Goal: Information Seeking & Learning: Learn about a topic

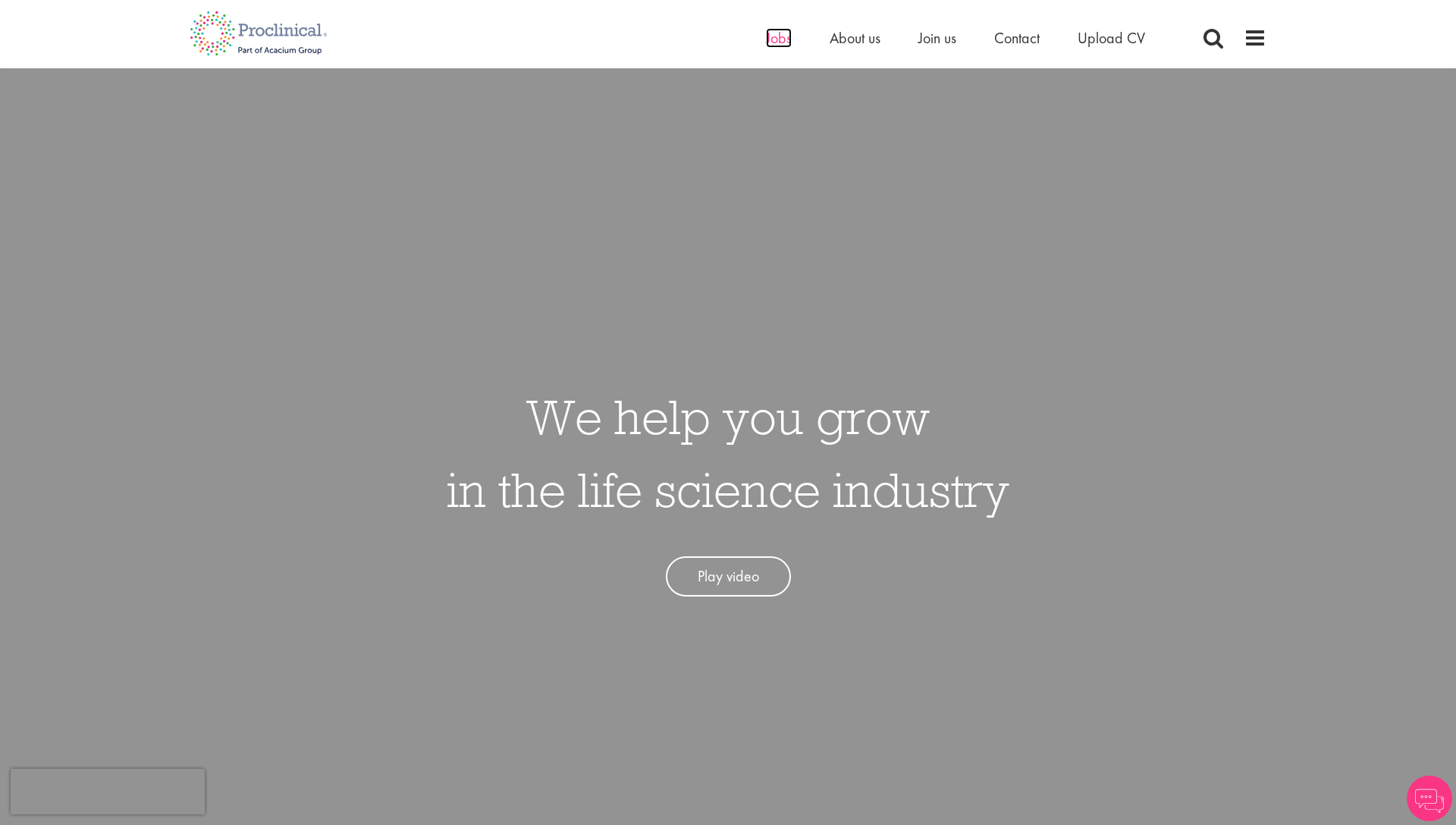
click at [771, 38] on span "Jobs" at bounding box center [779, 38] width 26 height 20
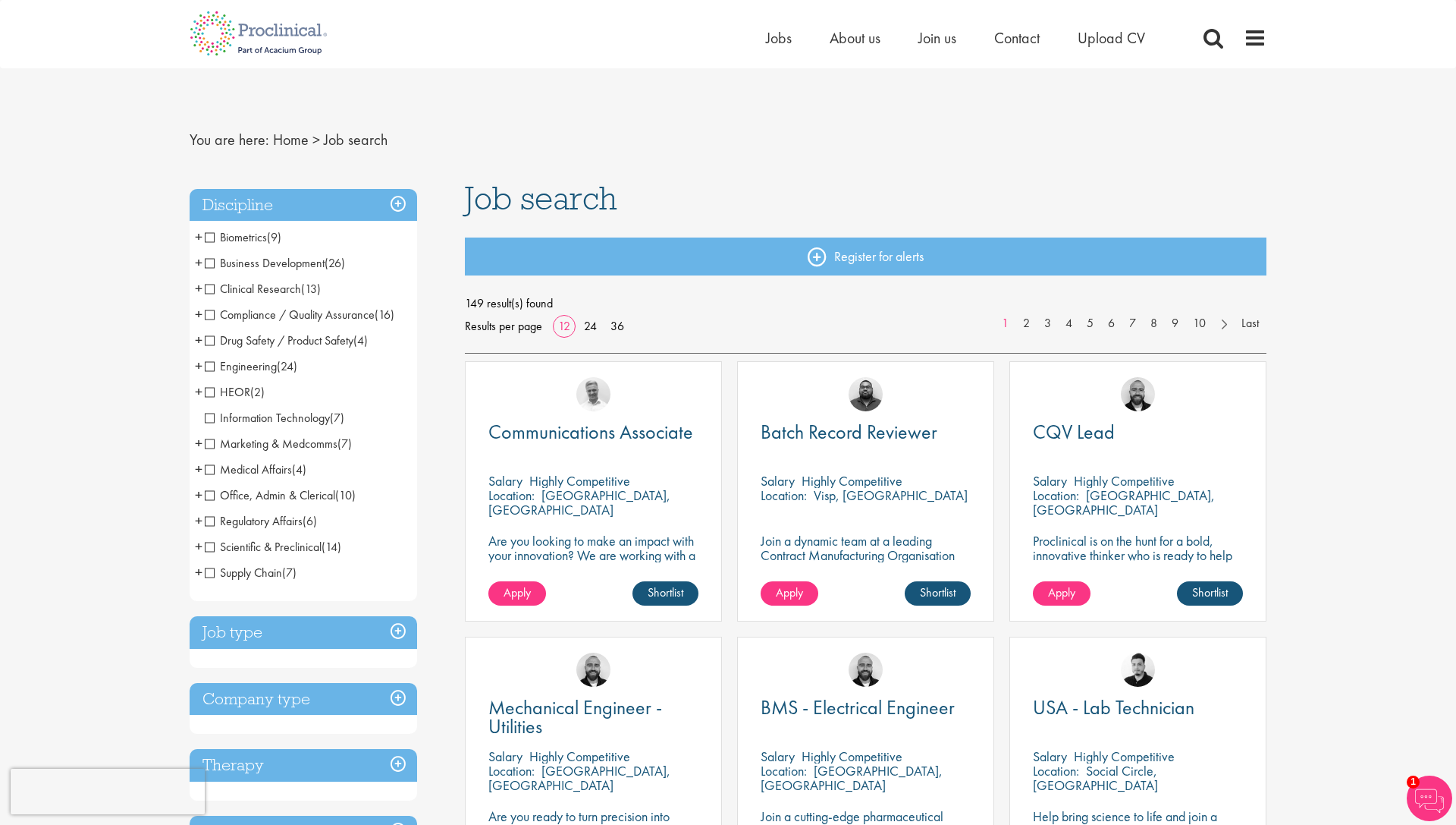
click at [211, 446] on span "Marketing & Medcomms" at bounding box center [271, 444] width 133 height 16
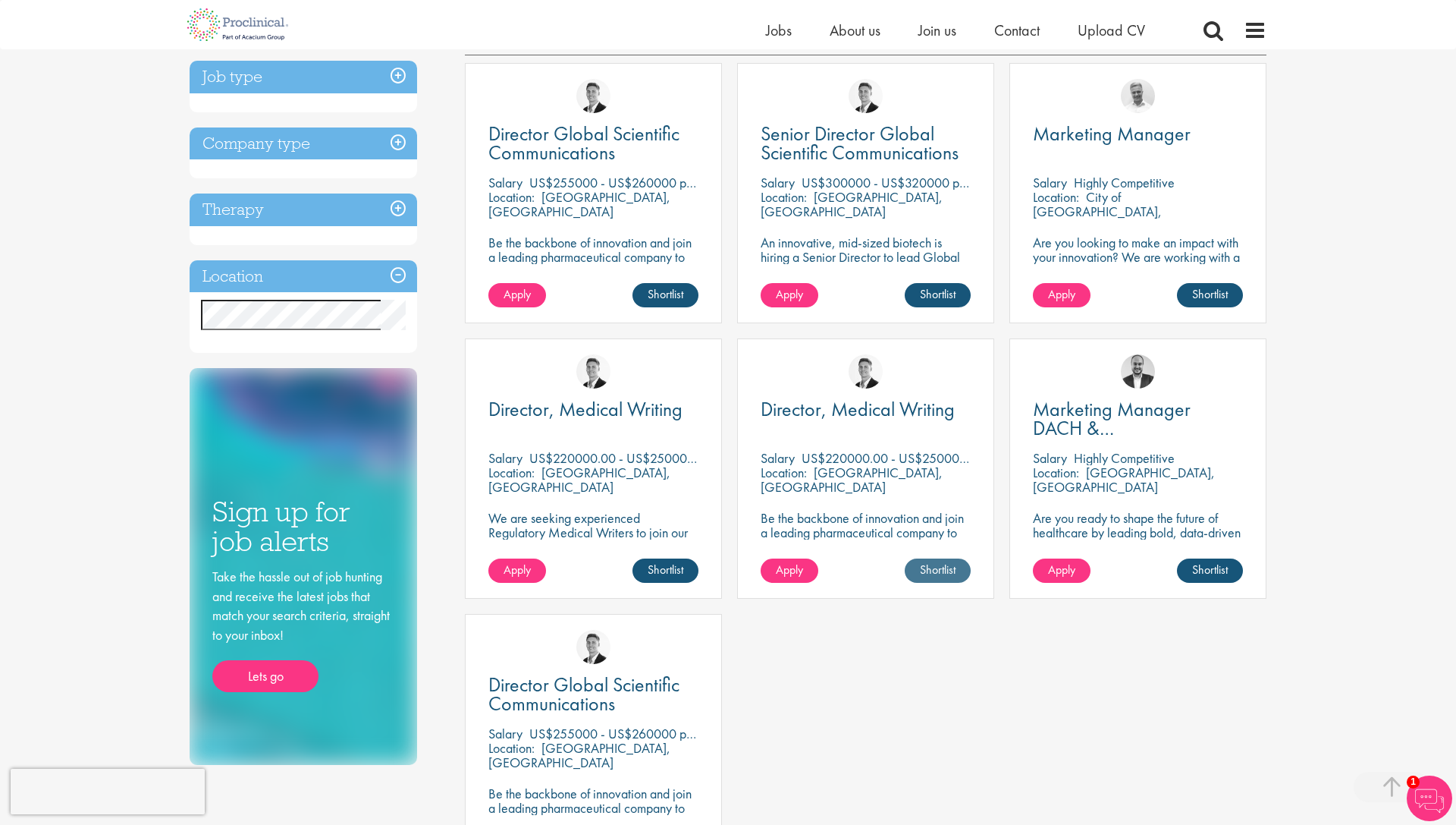
scroll to position [273, 0]
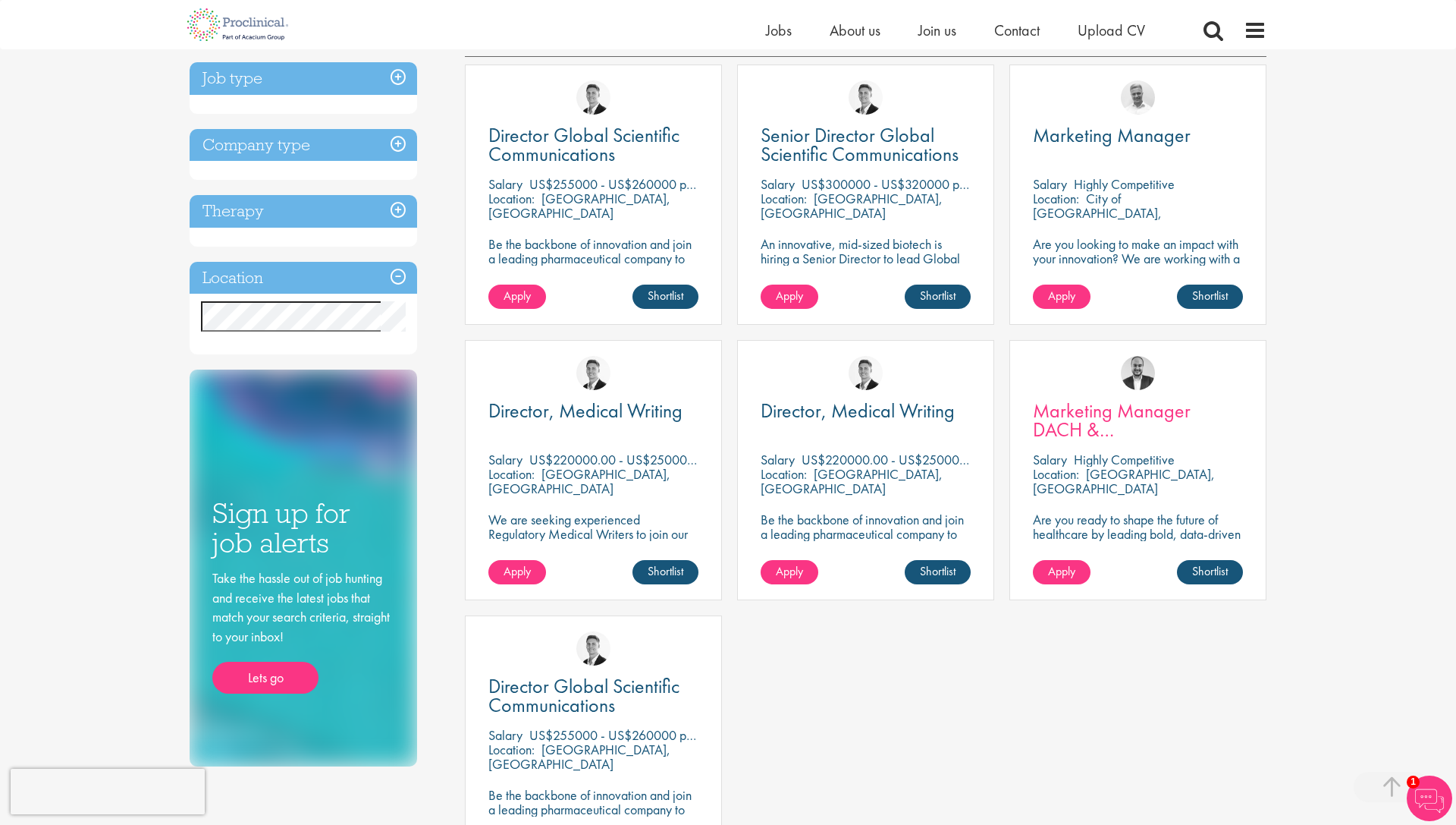
click at [1161, 417] on span "Marketing Manager DACH & Netherlands" at bounding box center [1124, 430] width 183 height 64
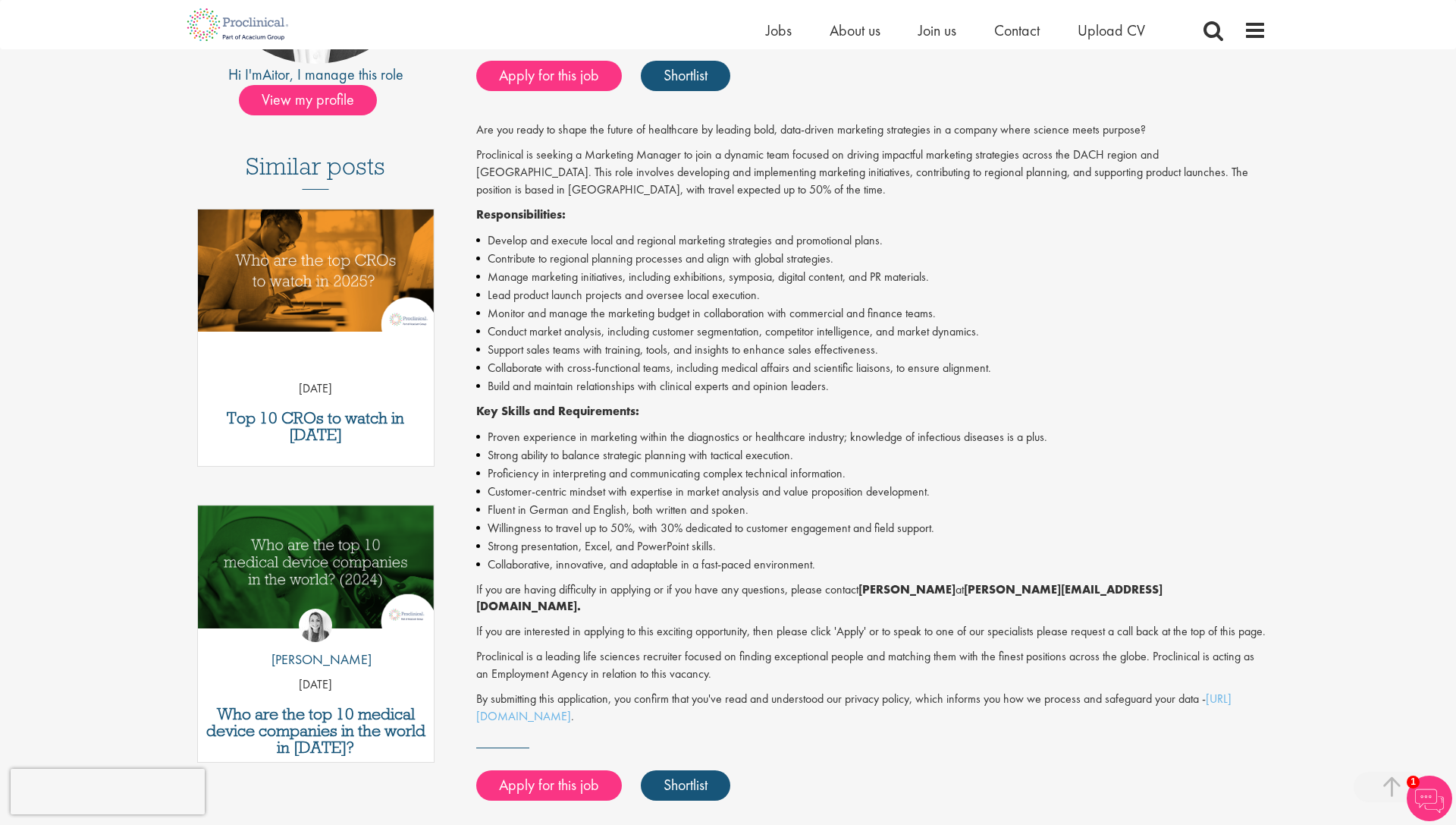
scroll to position [316, 0]
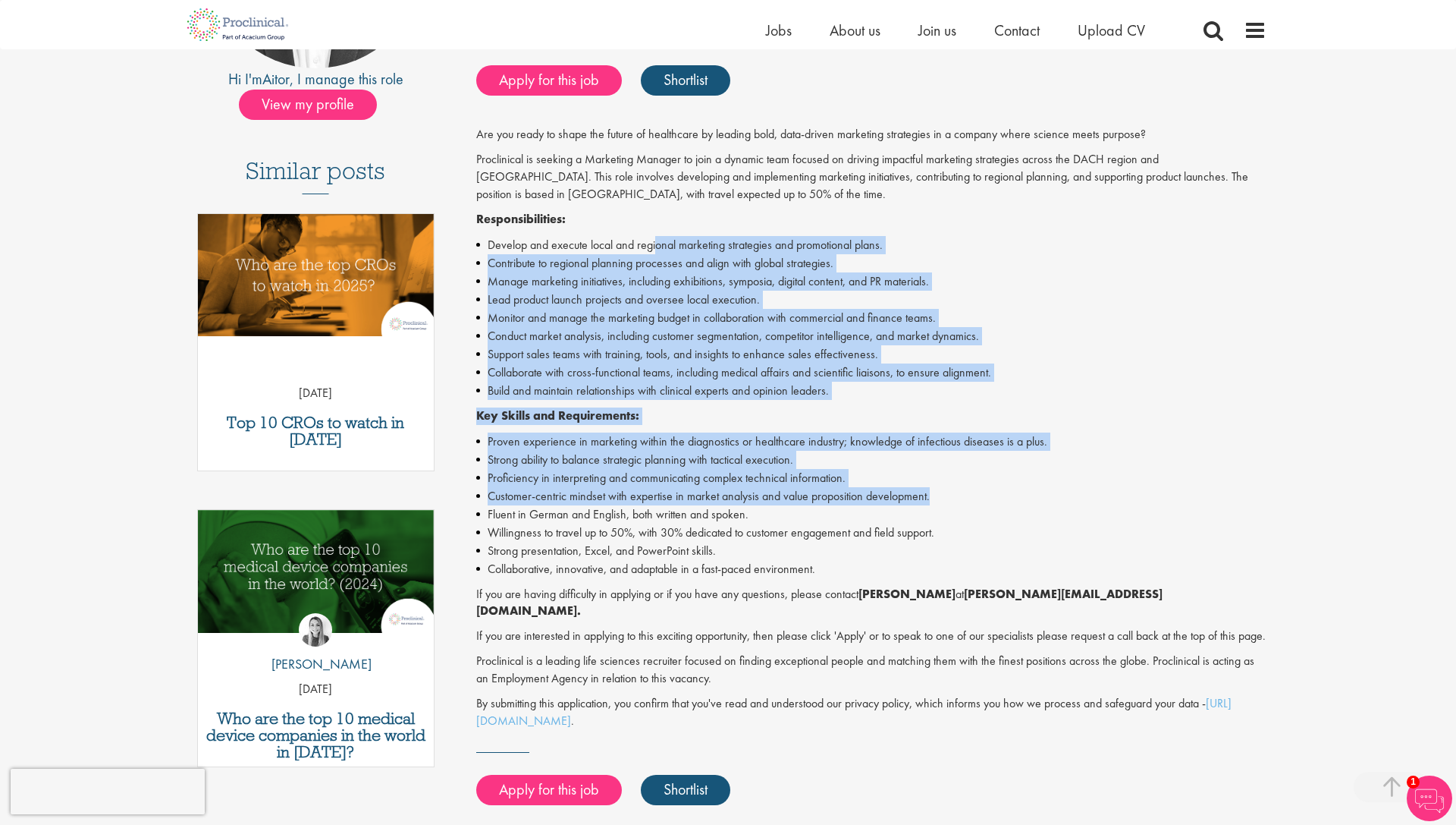
drag, startPoint x: 656, startPoint y: 238, endPoint x: 722, endPoint y: 496, distance: 266.3
click at [722, 496] on div "Are you ready to shape the future of healthcare by leading bold, data-driven ma…" at bounding box center [871, 428] width 791 height 603
click at [722, 496] on li "Customer-centric mindset with expertise in market analysis and value propositio…" at bounding box center [871, 496] width 791 height 18
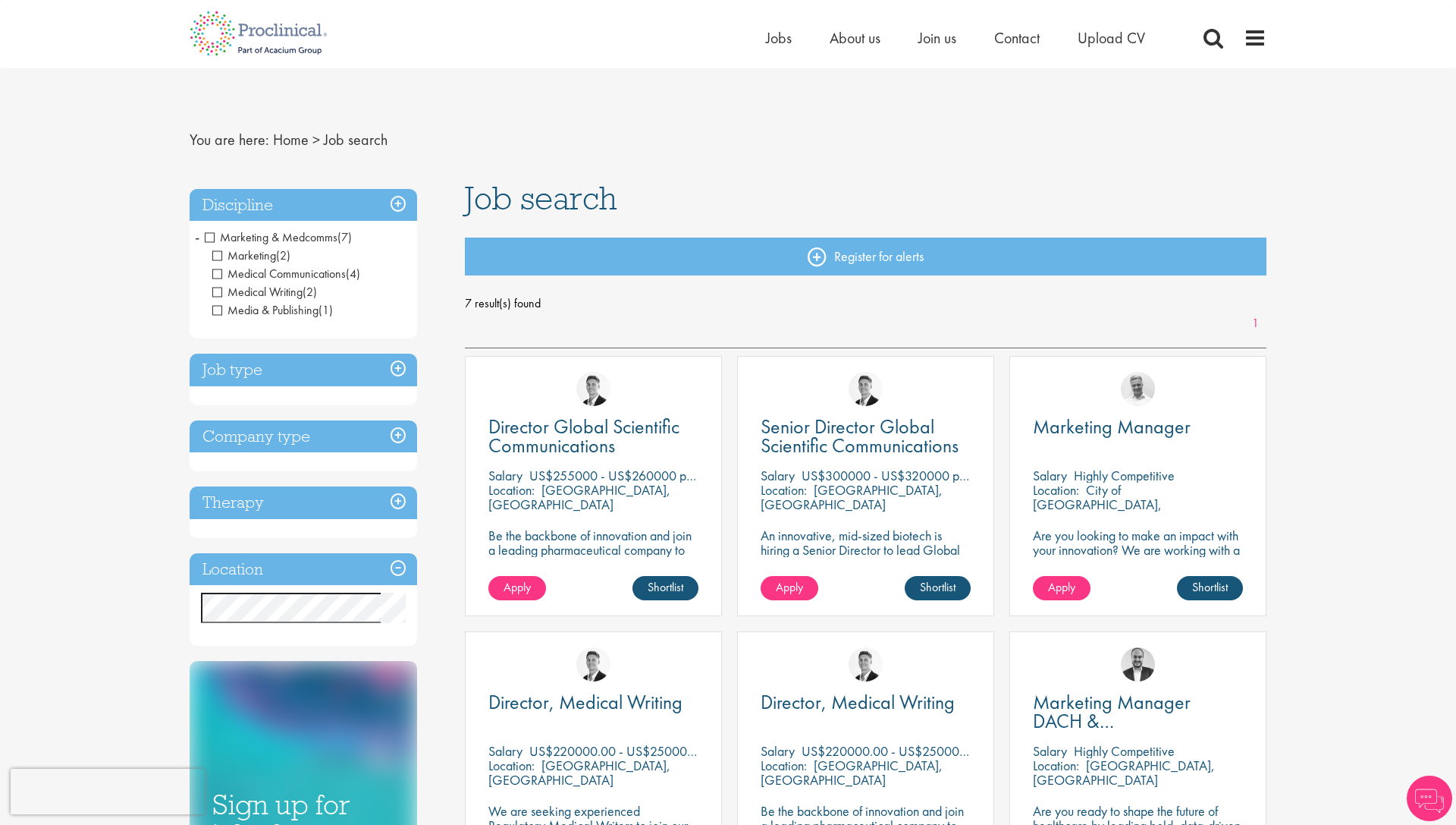
click at [207, 236] on span "Marketing & Medcomms" at bounding box center [271, 237] width 133 height 16
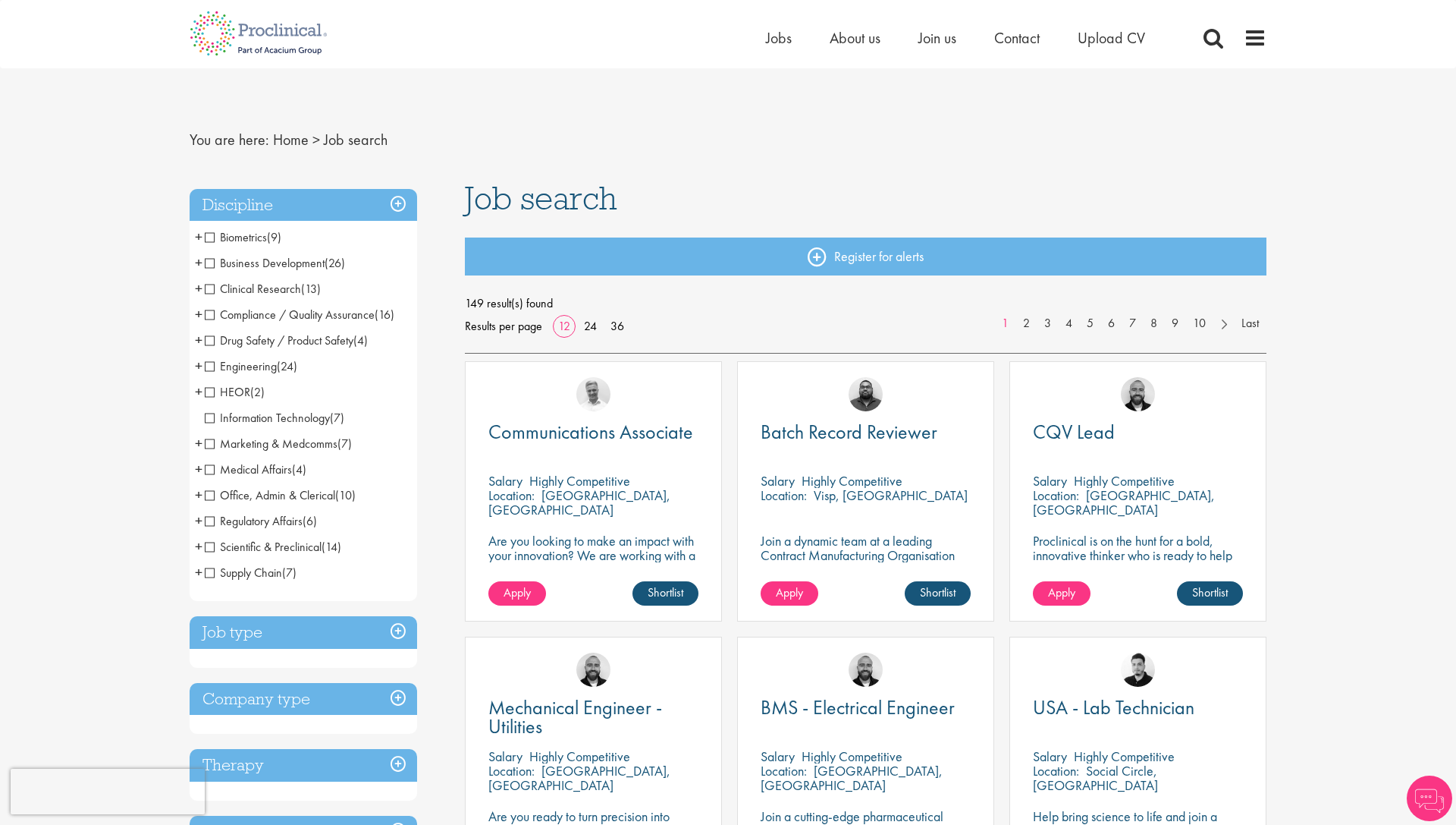
click at [210, 263] on span "Business Development" at bounding box center [264, 264] width 120 height 16
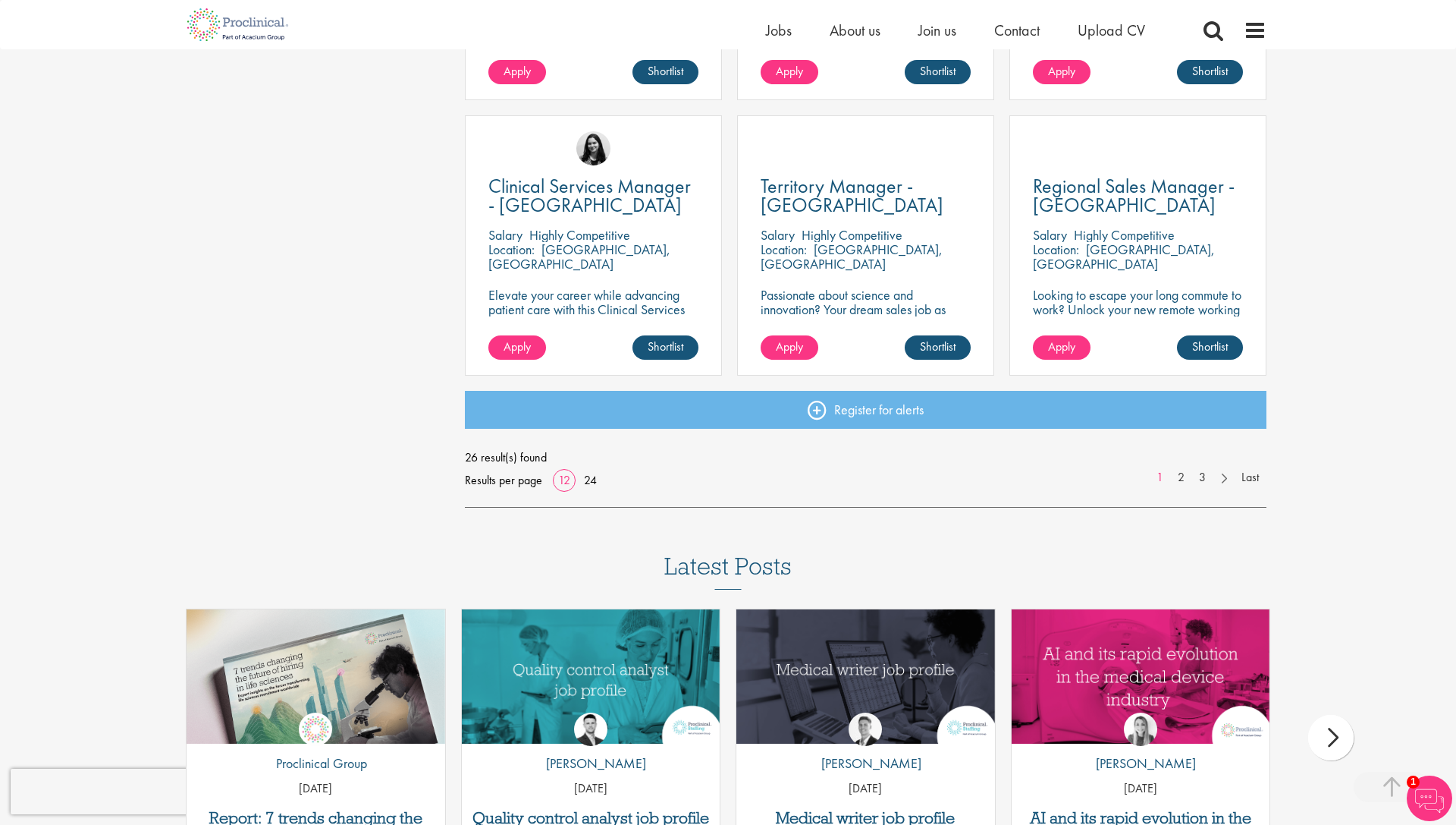
scroll to position [1055, 0]
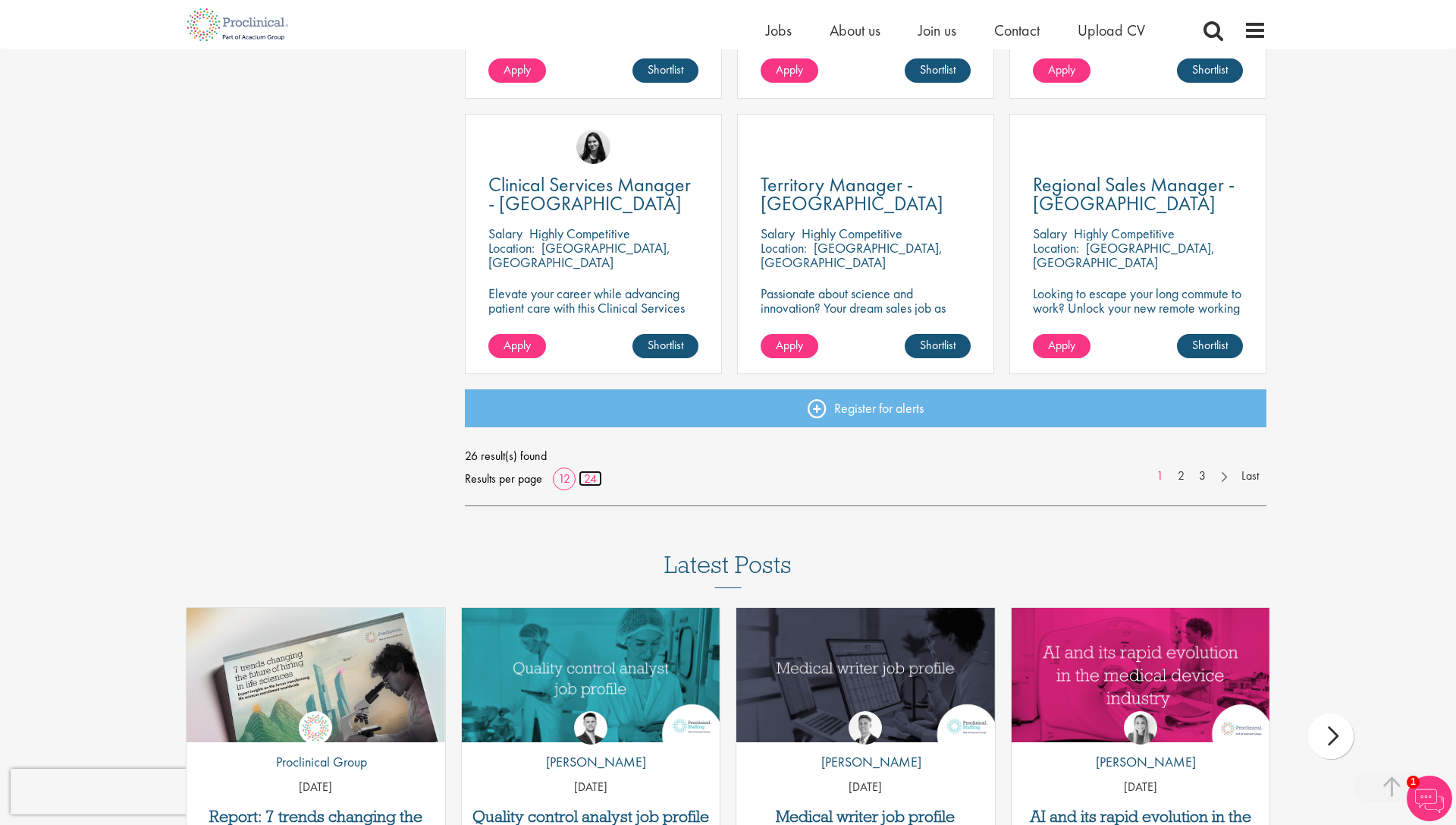
click at [594, 479] on link "24" at bounding box center [591, 478] width 23 height 16
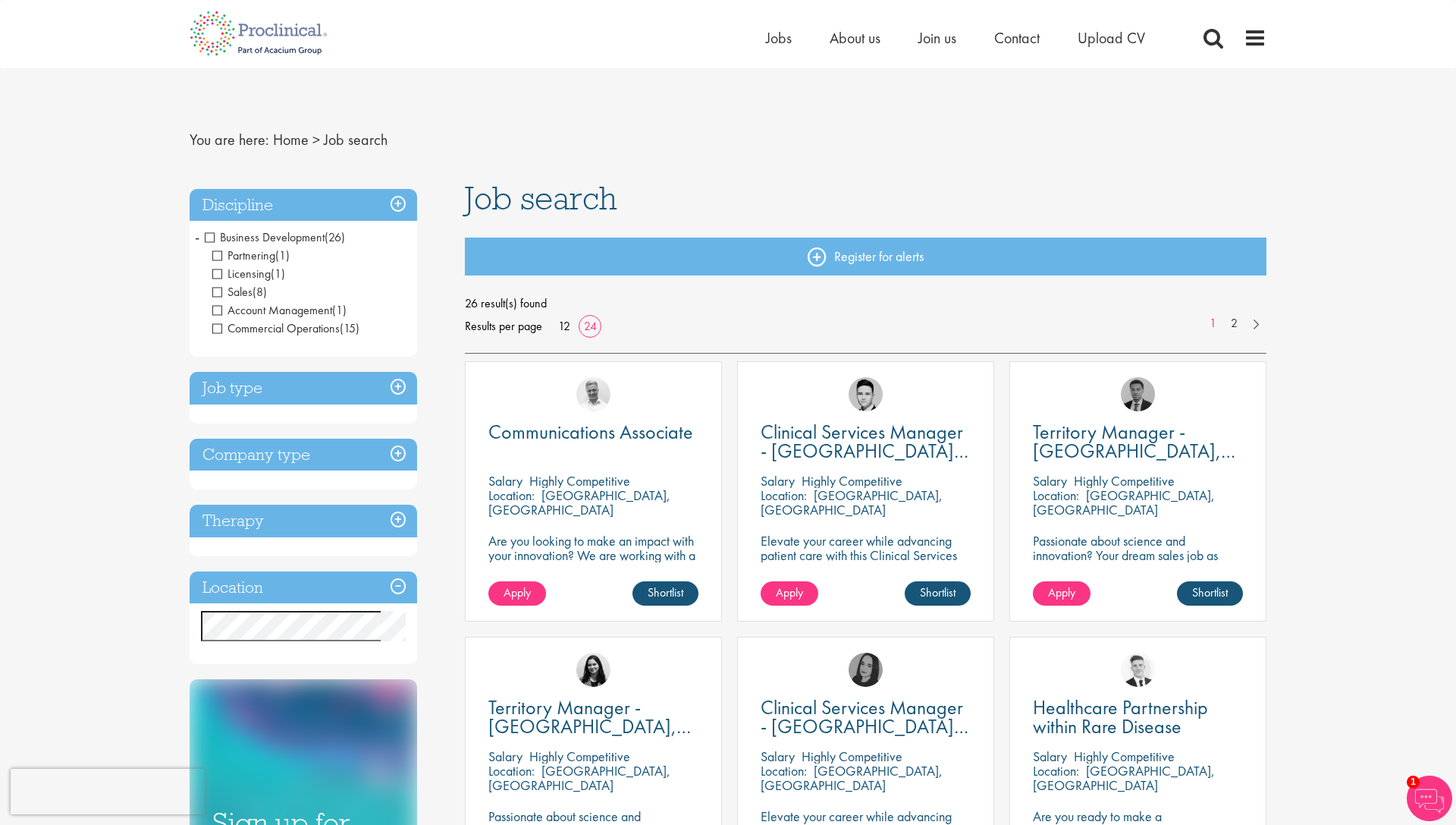
click at [208, 231] on span "Business Development" at bounding box center [264, 237] width 120 height 16
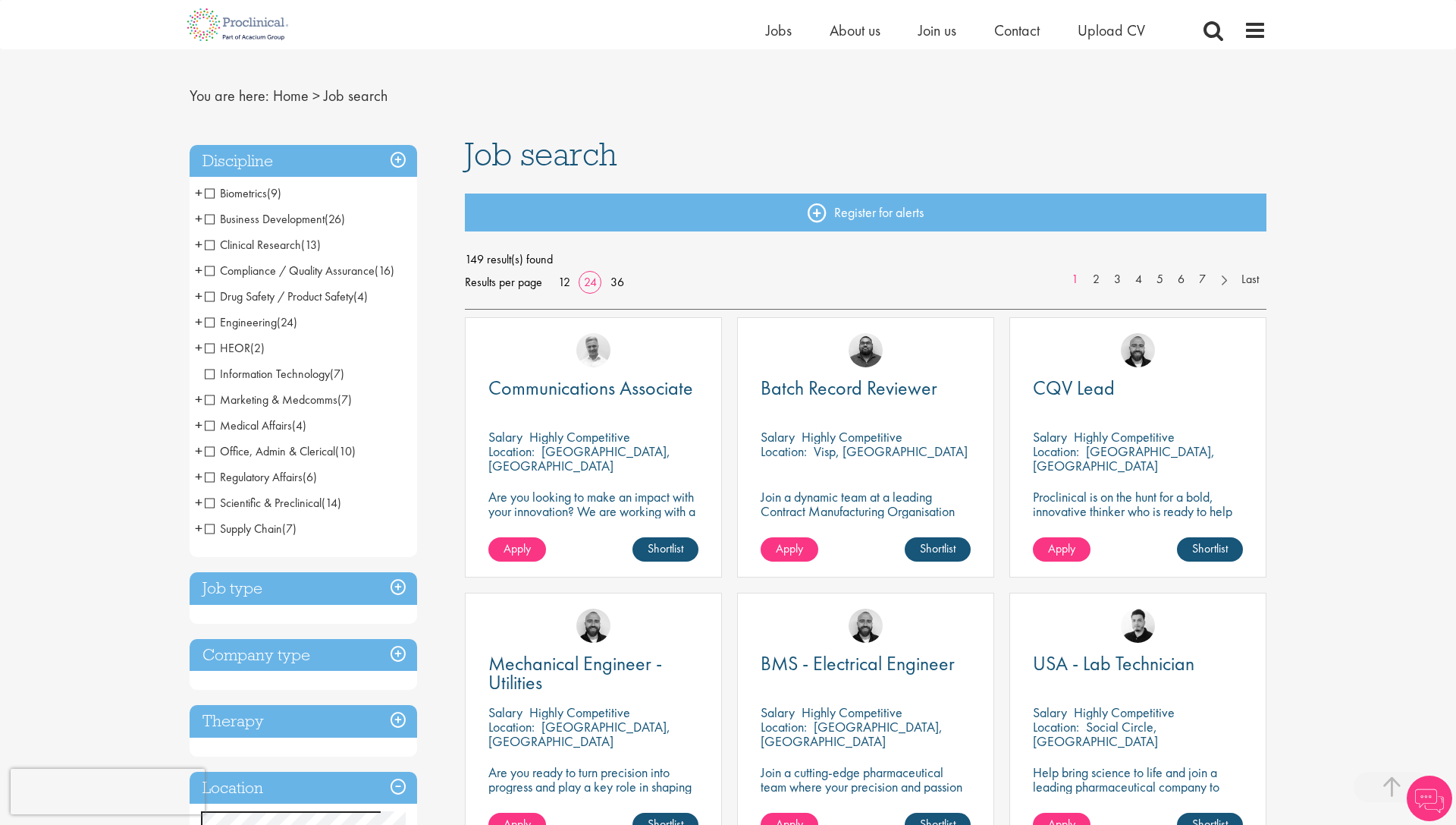
scroll to position [245, 0]
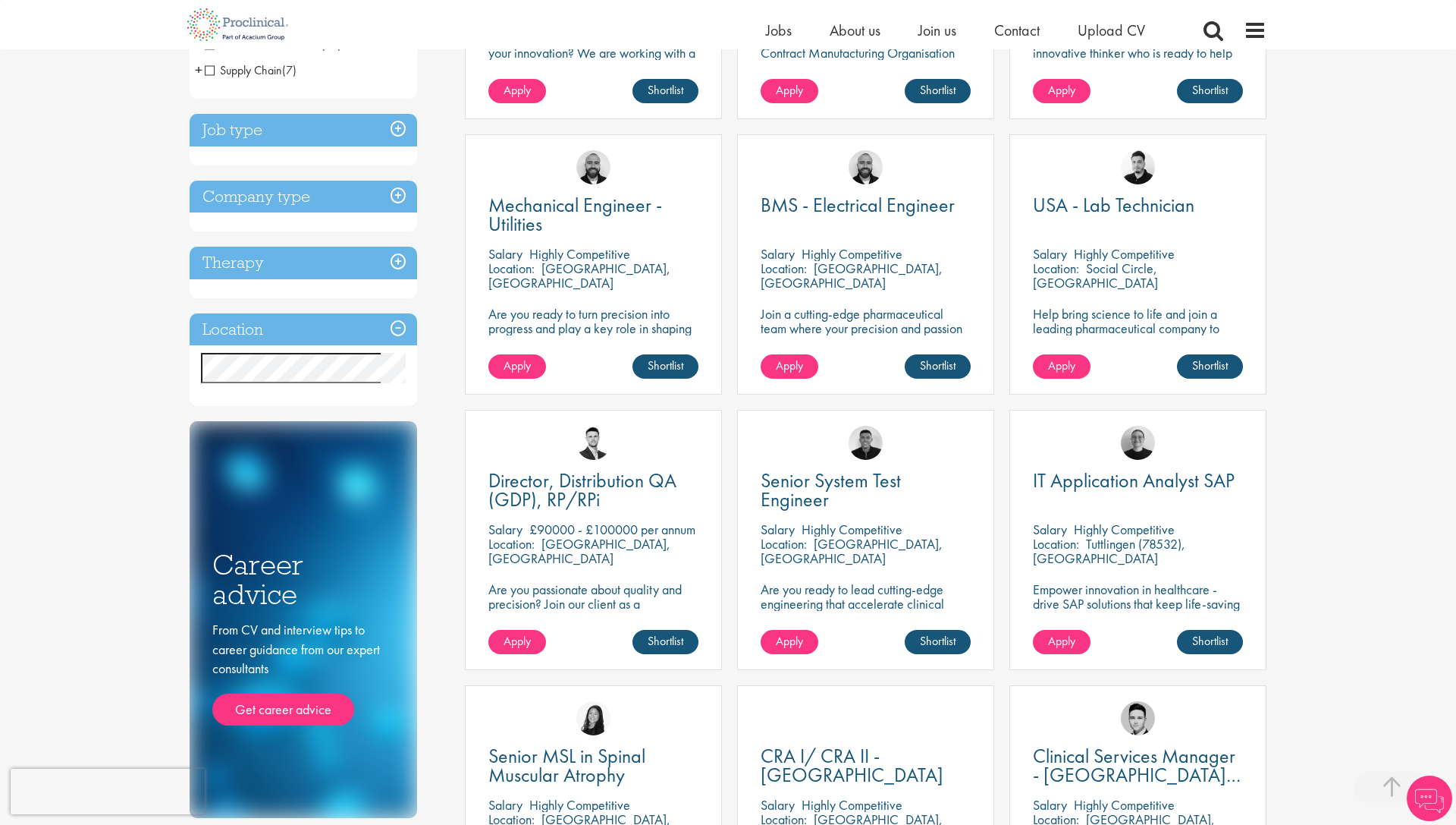
scroll to position [480, 0]
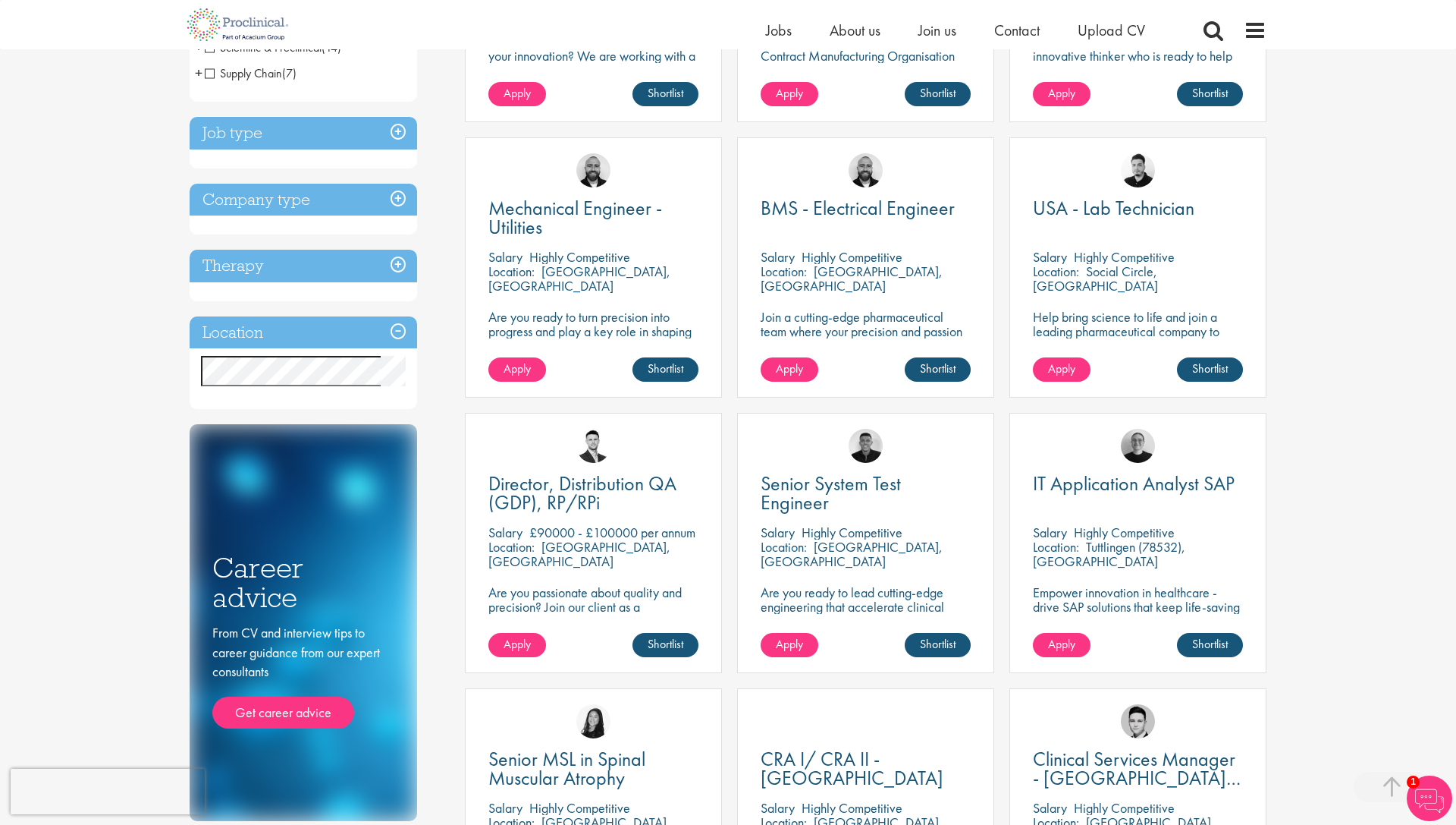
click at [393, 141] on h3 "Job type" at bounding box center [303, 133] width 227 height 32
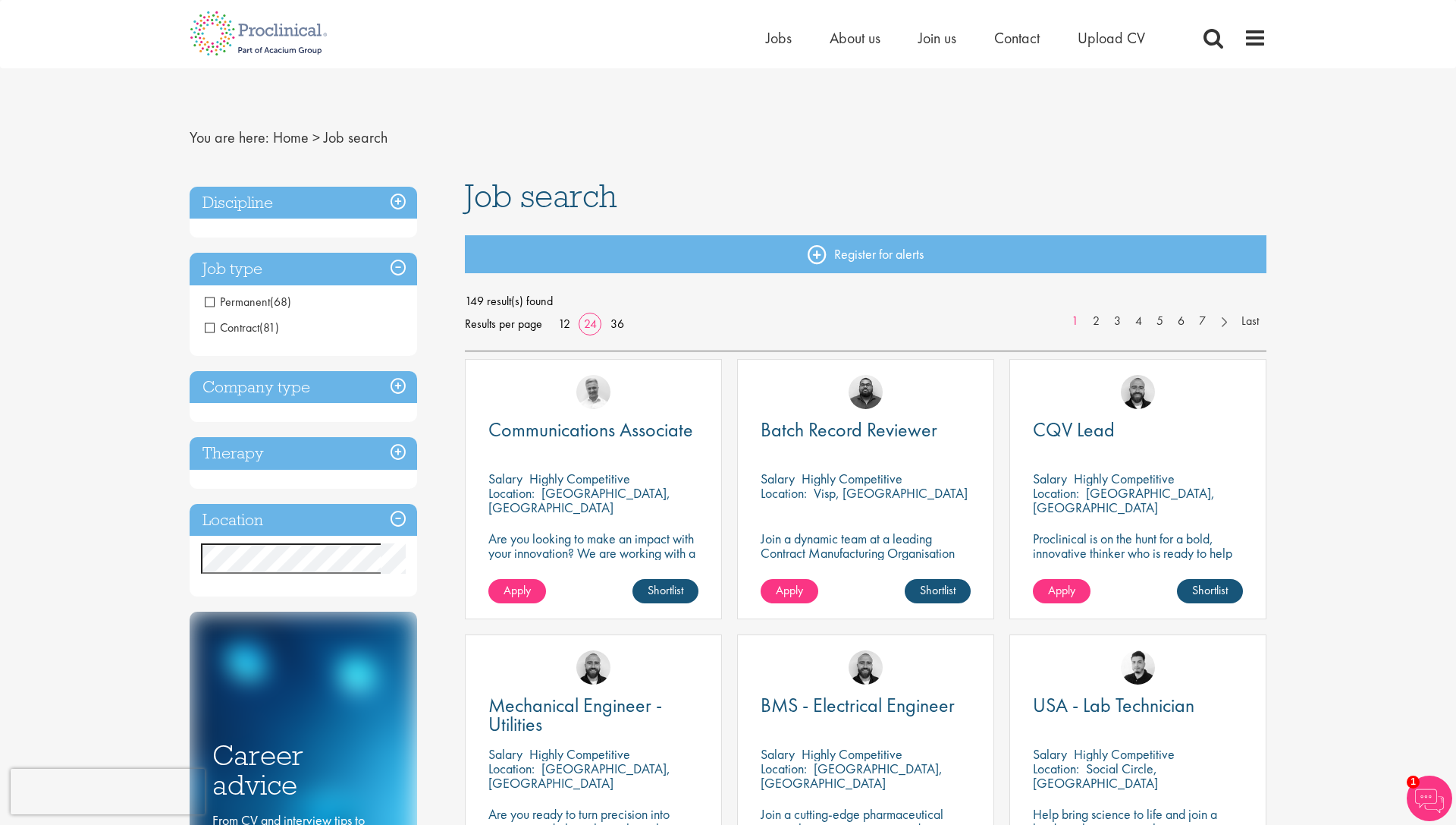
scroll to position [0, 0]
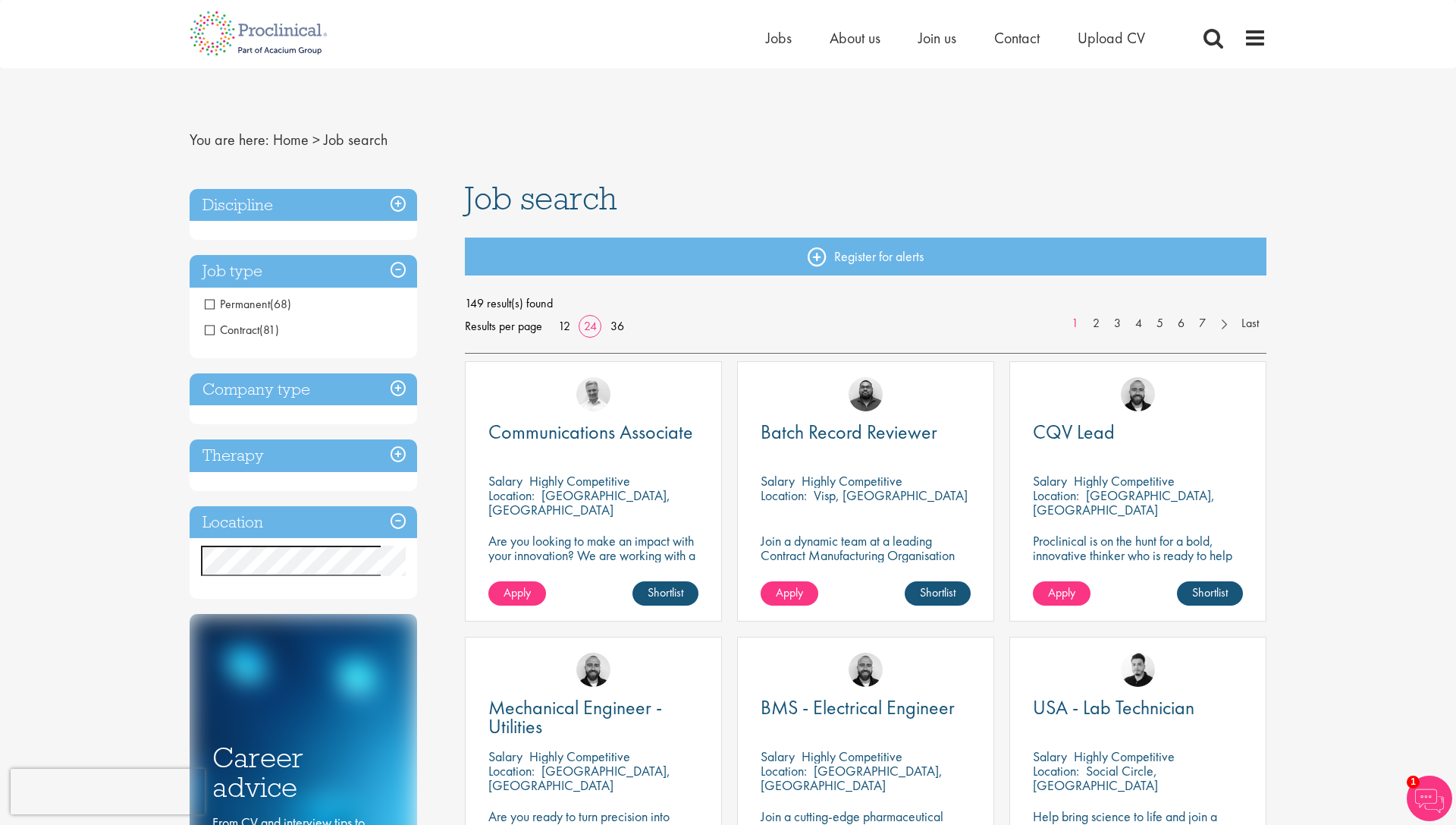
click at [212, 329] on span "Contract" at bounding box center [232, 330] width 55 height 16
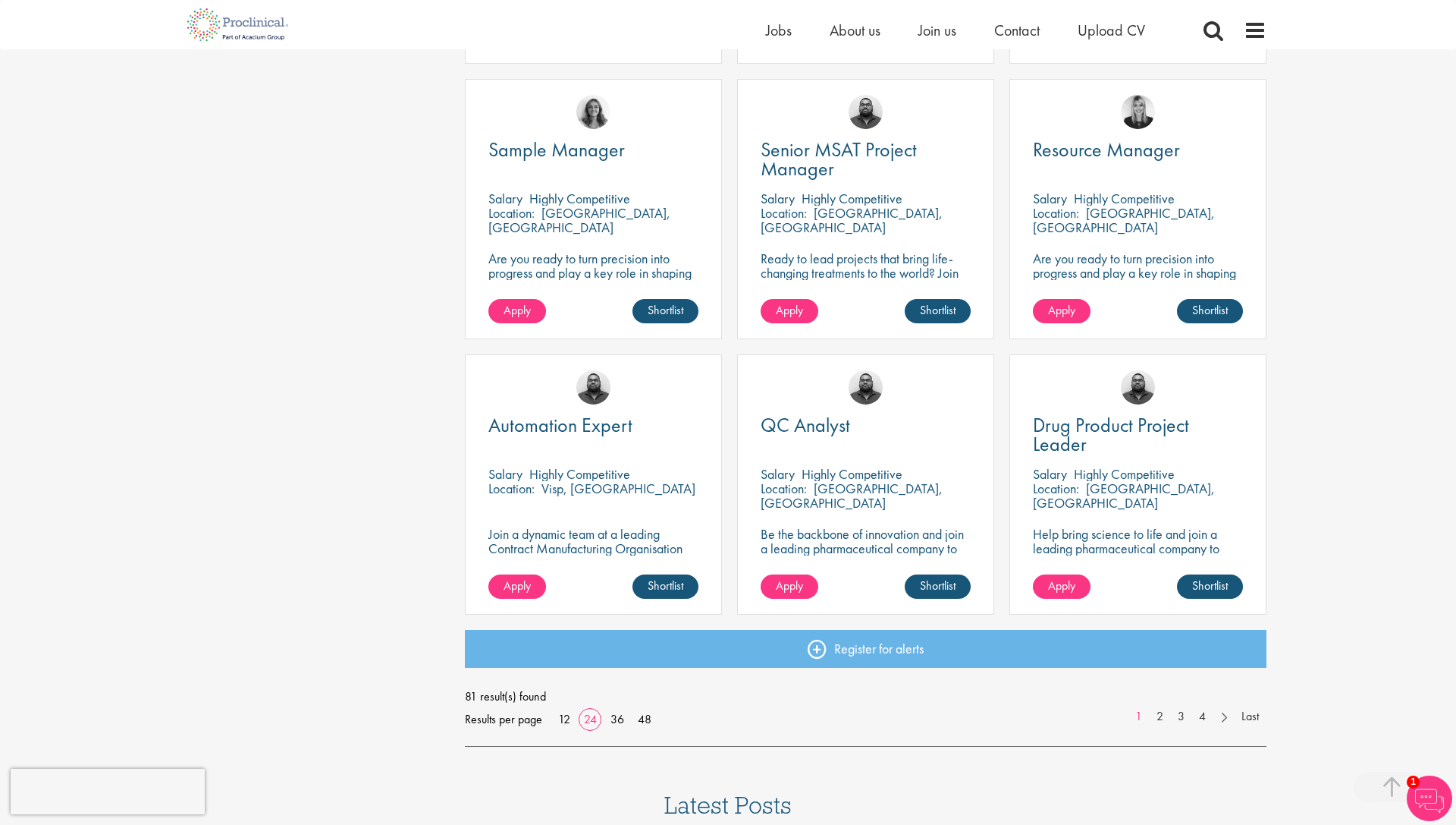
scroll to position [1930, 0]
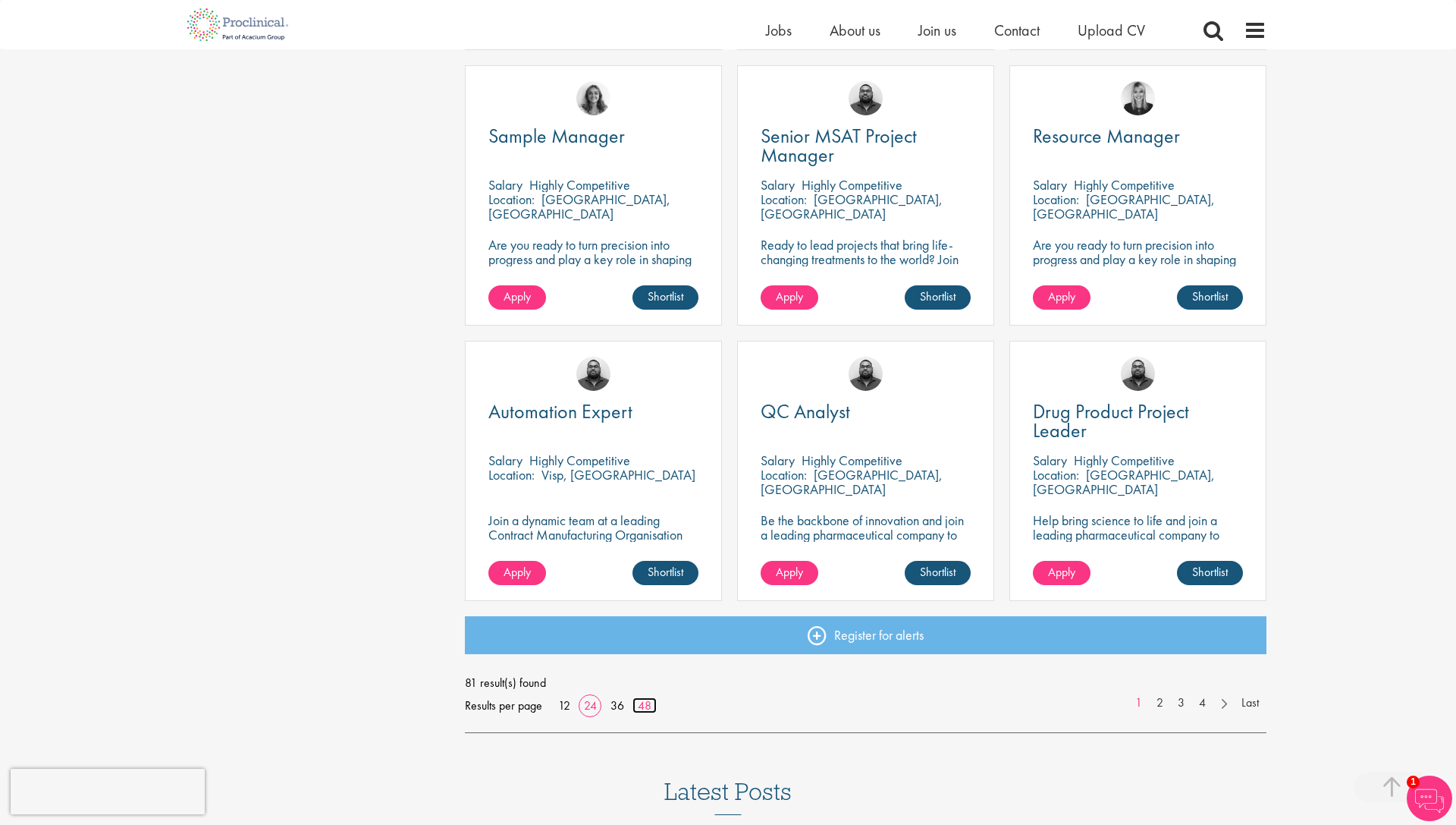
click at [643, 709] on link "48" at bounding box center [644, 706] width 24 height 16
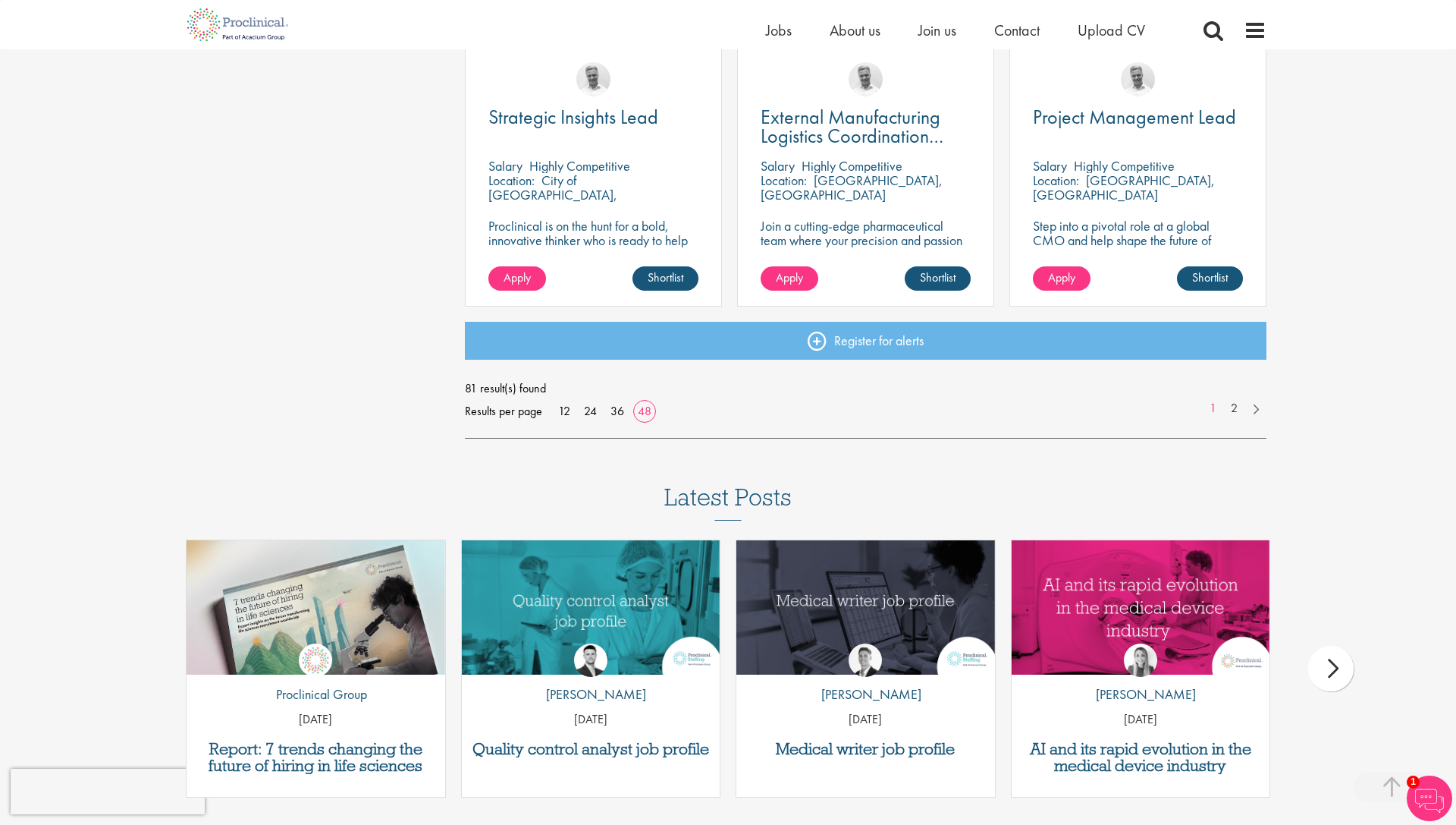
scroll to position [4428, 0]
click at [1231, 403] on link "2" at bounding box center [1234, 408] width 22 height 17
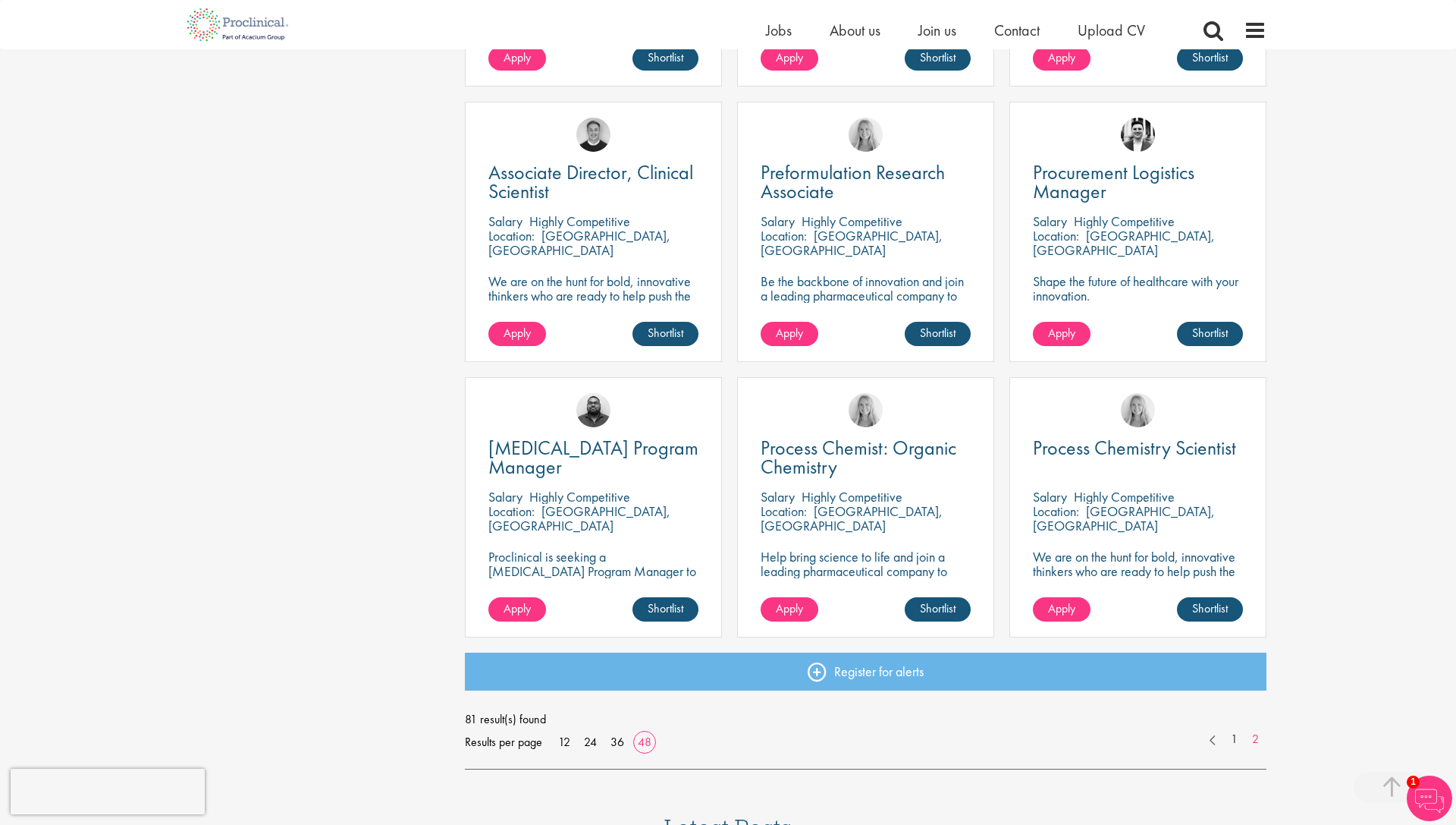
scroll to position [2721, 0]
